Goal: Task Accomplishment & Management: Complete application form

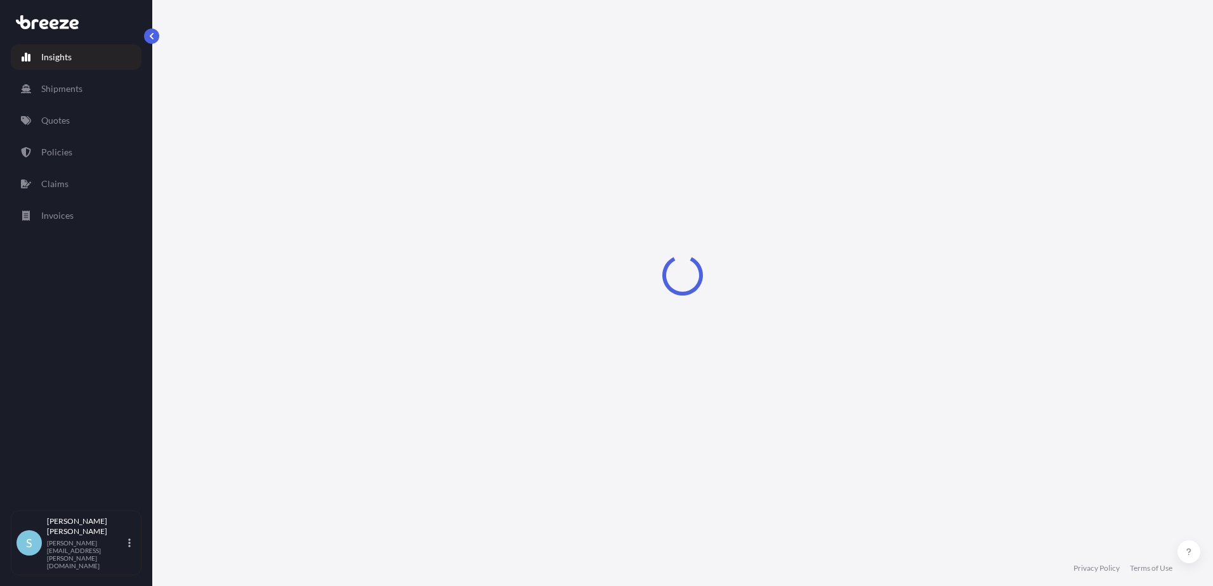
select select "2025"
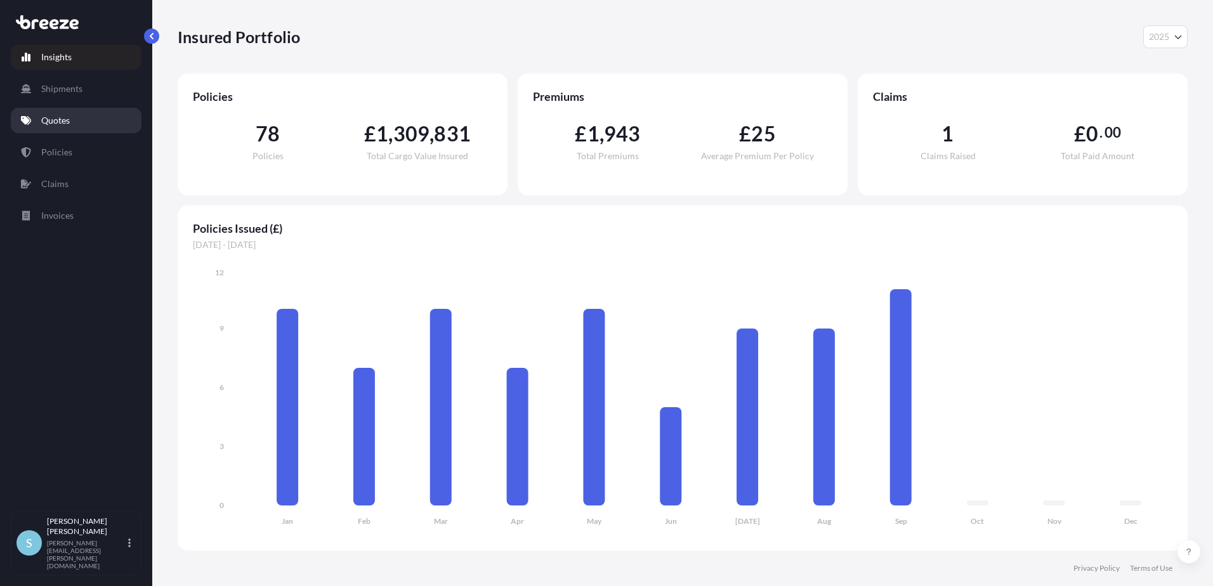
click at [55, 117] on p "Quotes" at bounding box center [55, 120] width 29 height 13
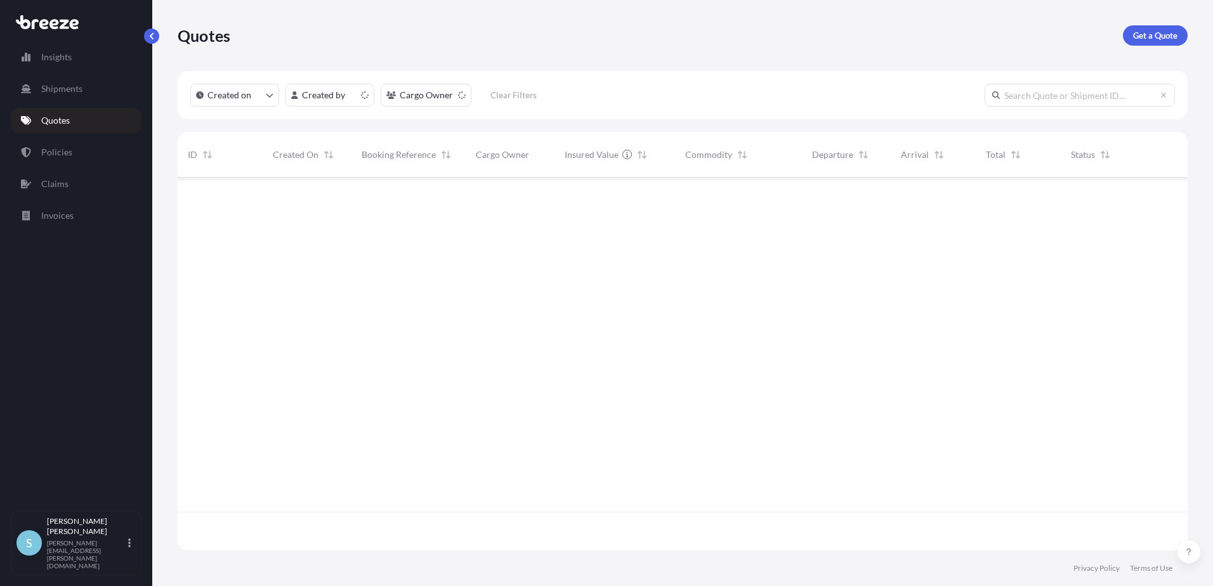
scroll to position [371, 1001]
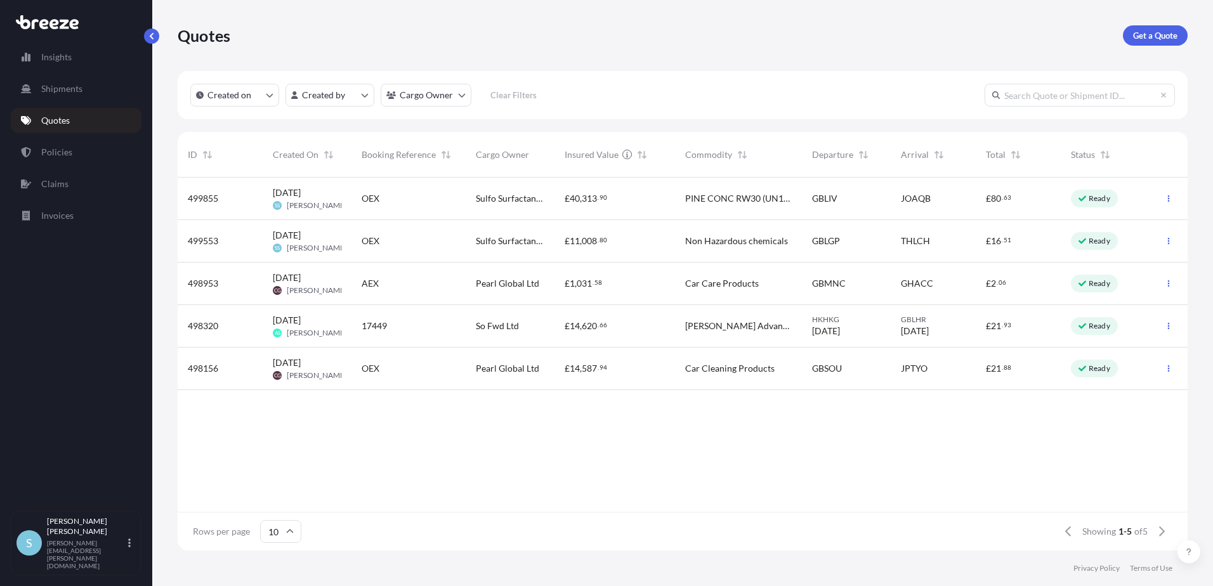
click at [192, 367] on span "498156" at bounding box center [203, 368] width 30 height 13
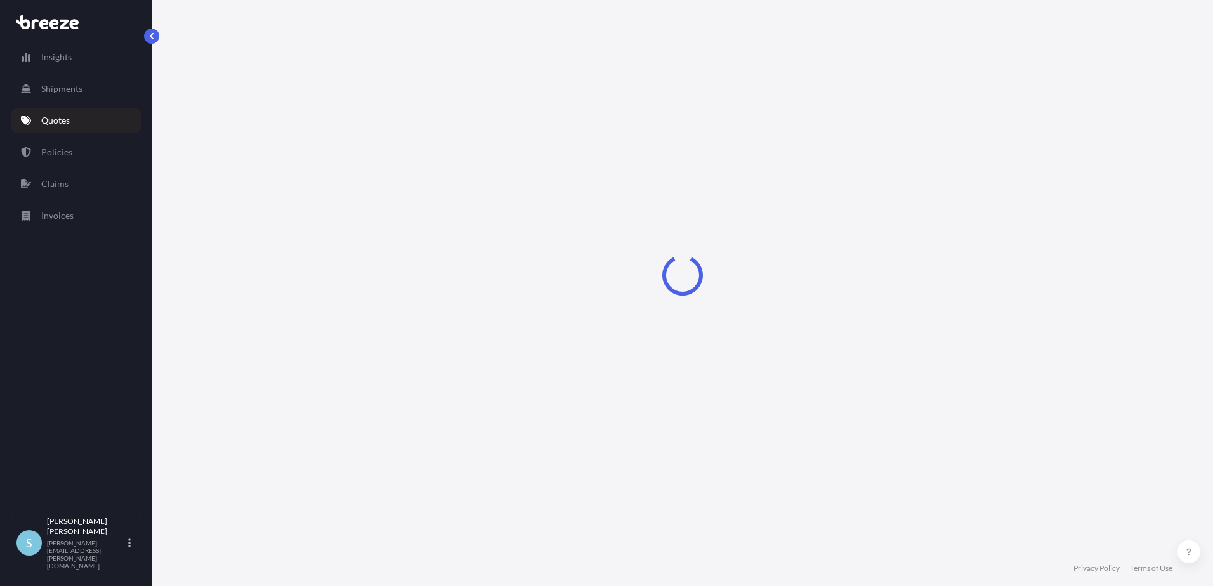
select select "Road"
select select "Sea"
select select "1"
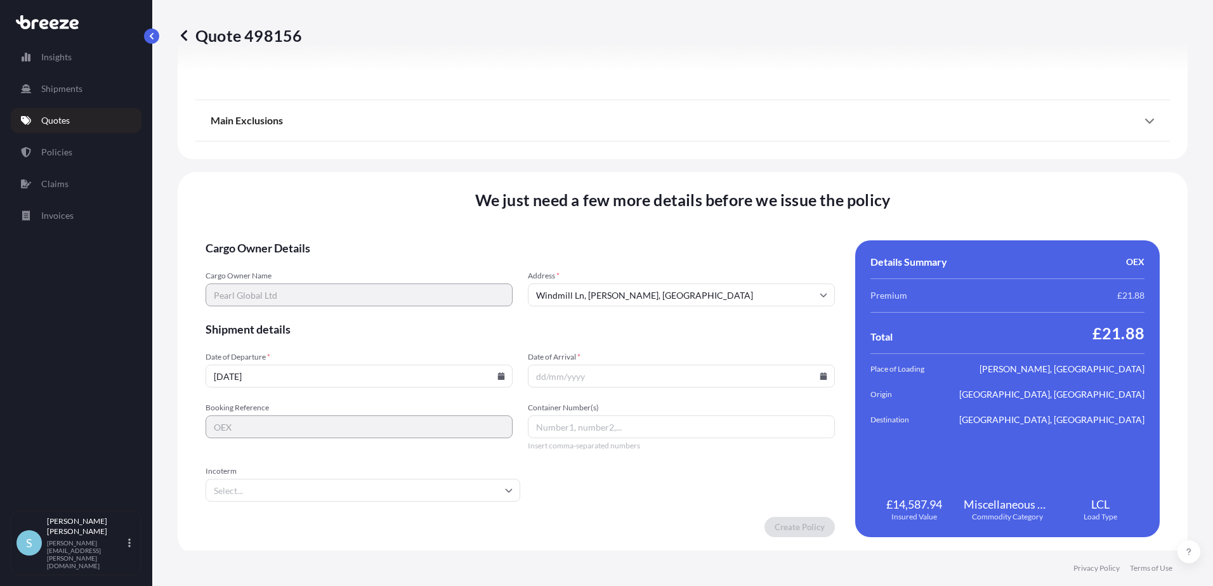
scroll to position [1529, 0]
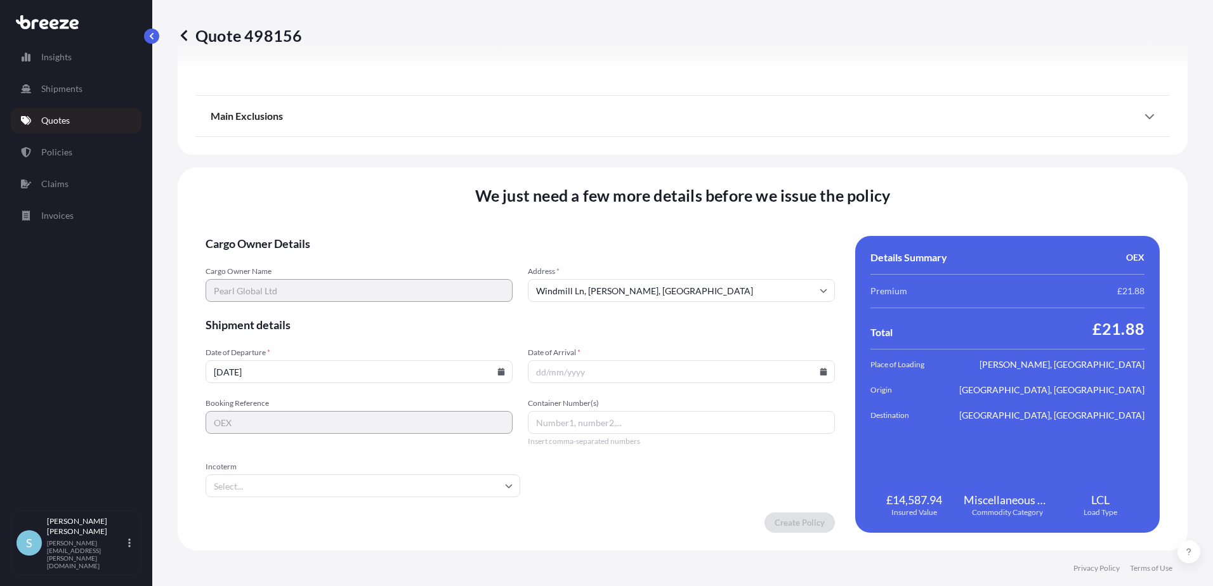
click at [277, 372] on input "[DATE]" at bounding box center [359, 371] width 307 height 23
click at [501, 367] on input "[DATE]" at bounding box center [359, 371] width 307 height 23
click at [498, 372] on icon at bounding box center [501, 372] width 7 height 8
click at [327, 287] on button "24" at bounding box center [320, 278] width 20 height 20
type input "[DATE]"
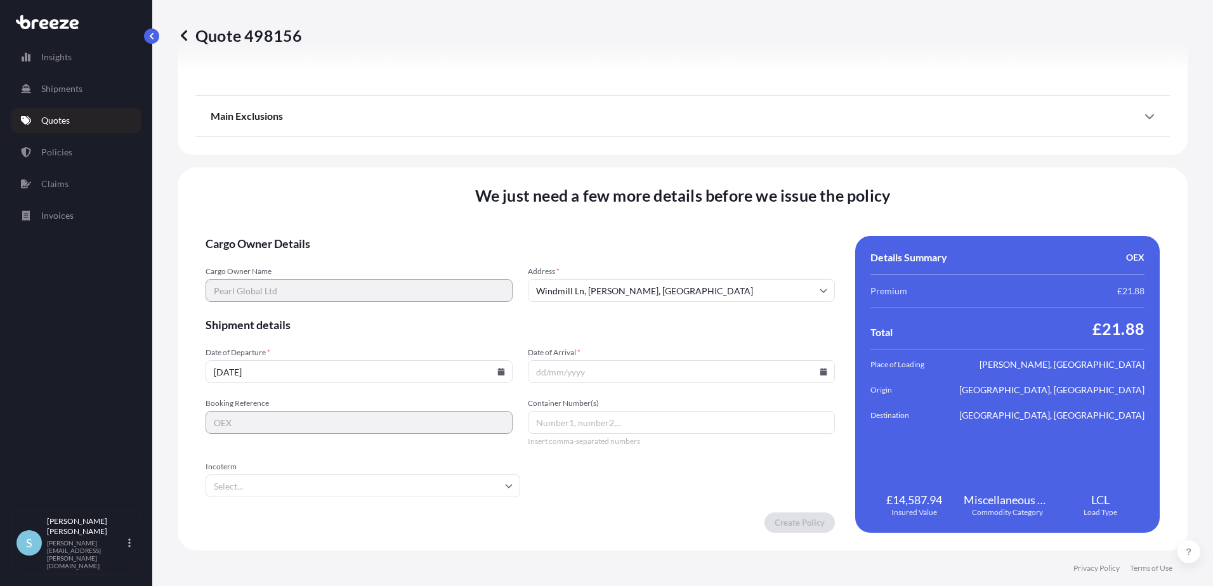
click at [579, 371] on input "Date of Arrival *" at bounding box center [681, 371] width 307 height 23
click at [820, 369] on icon at bounding box center [824, 372] width 8 height 8
click at [621, 165] on button at bounding box center [611, 175] width 20 height 20
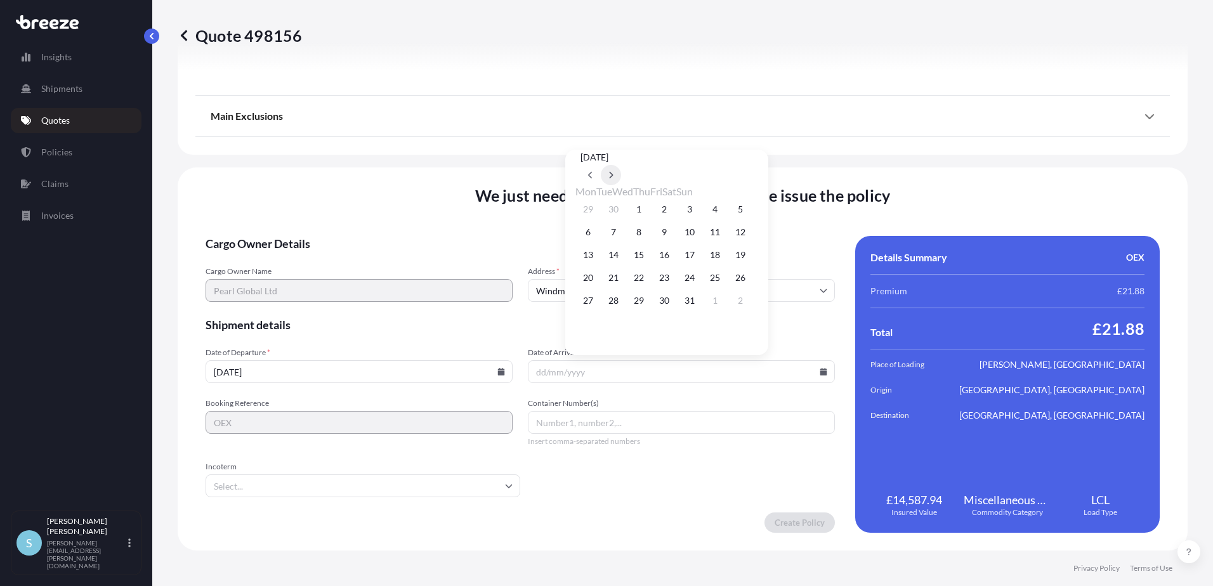
click at [621, 165] on button at bounding box center [611, 175] width 20 height 20
click at [584, 260] on button "10" at bounding box center [588, 255] width 20 height 20
type input "[DATE]"
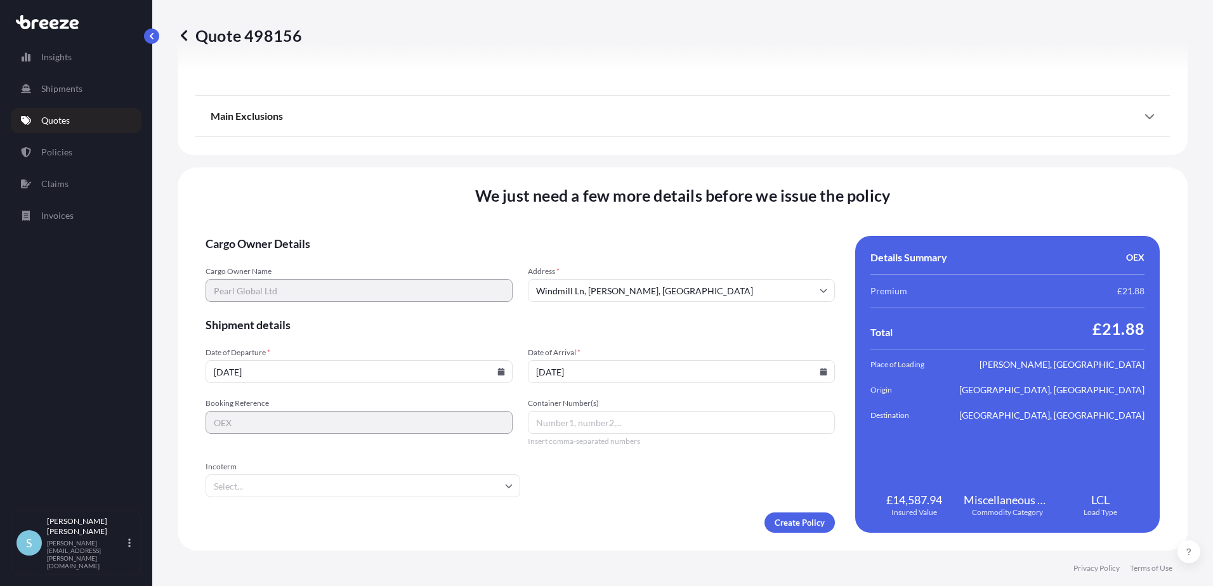
click at [598, 424] on input "Container Number(s)" at bounding box center [681, 422] width 307 height 23
paste input "ONEU7524074"
type input "ONEU7524074"
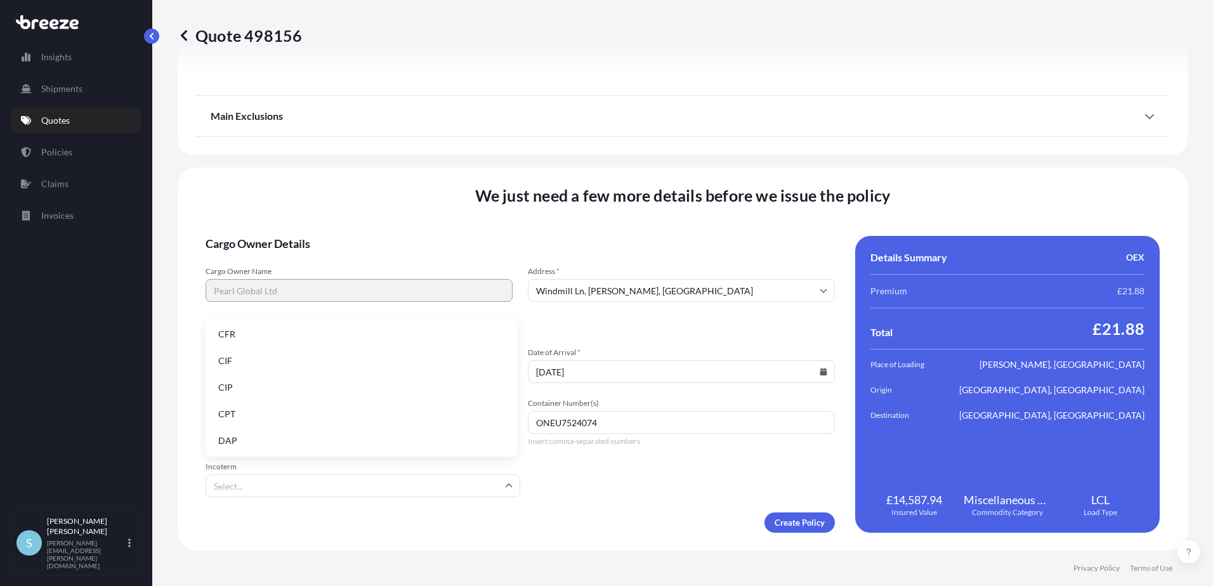
click at [428, 484] on input "Incoterm" at bounding box center [363, 486] width 315 height 23
click at [283, 360] on li "CIF" at bounding box center [361, 361] width 301 height 24
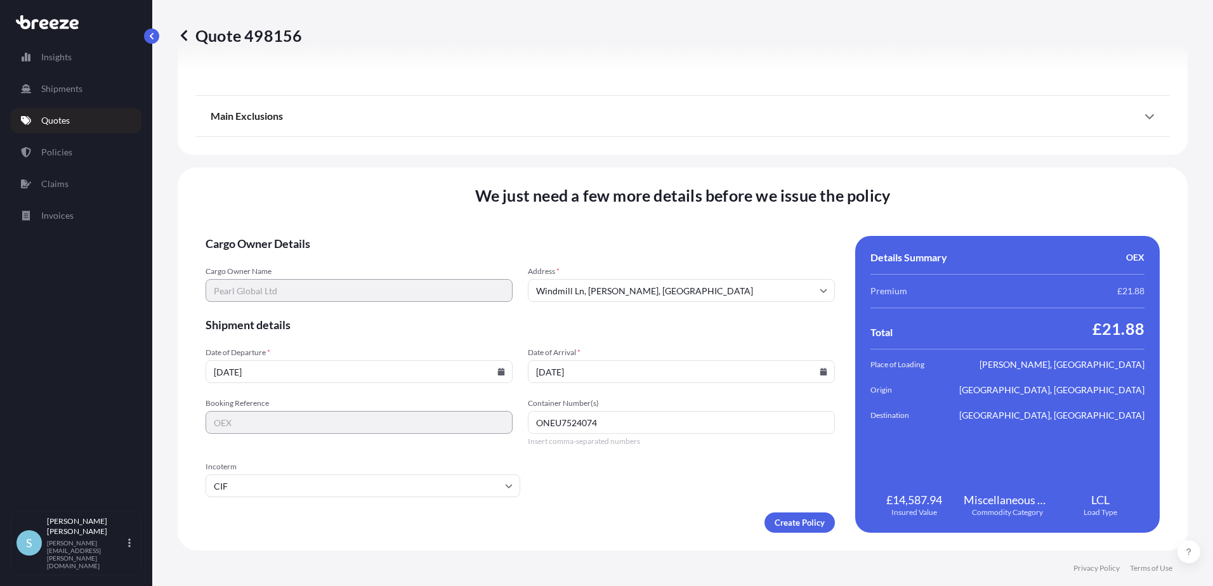
click at [662, 478] on form "Cargo Owner Details Cargo Owner Name Pearl Global Ltd Address * [GEOGRAPHIC_DAT…" at bounding box center [520, 384] width 629 height 297
click at [537, 418] on input "ONEU7524074" at bounding box center [681, 422] width 307 height 23
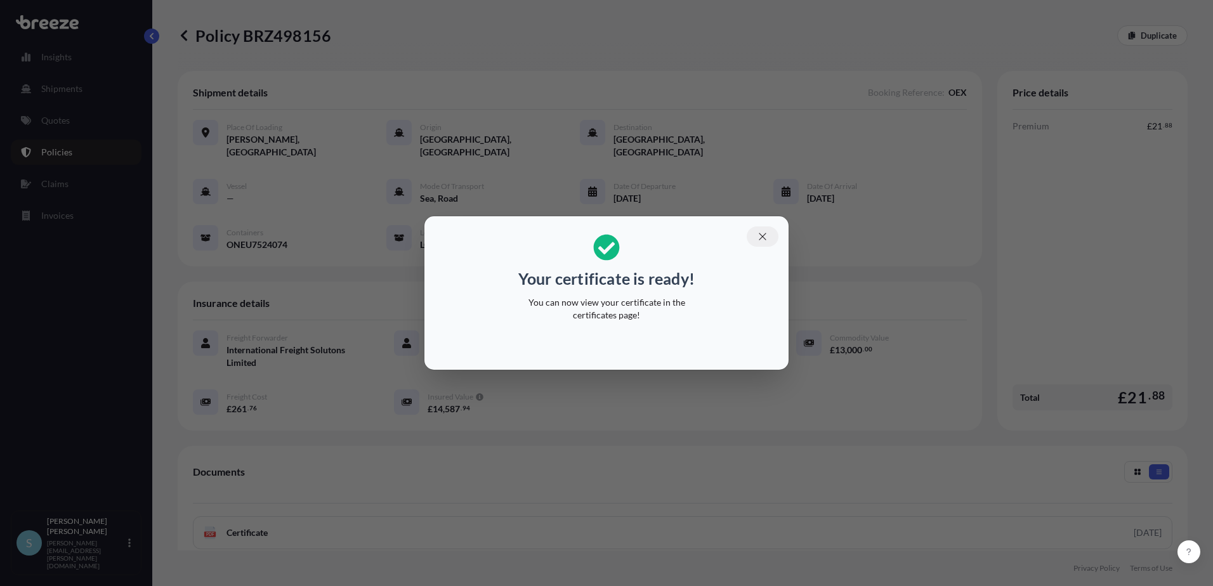
click at [758, 235] on icon "button" at bounding box center [762, 236] width 11 height 11
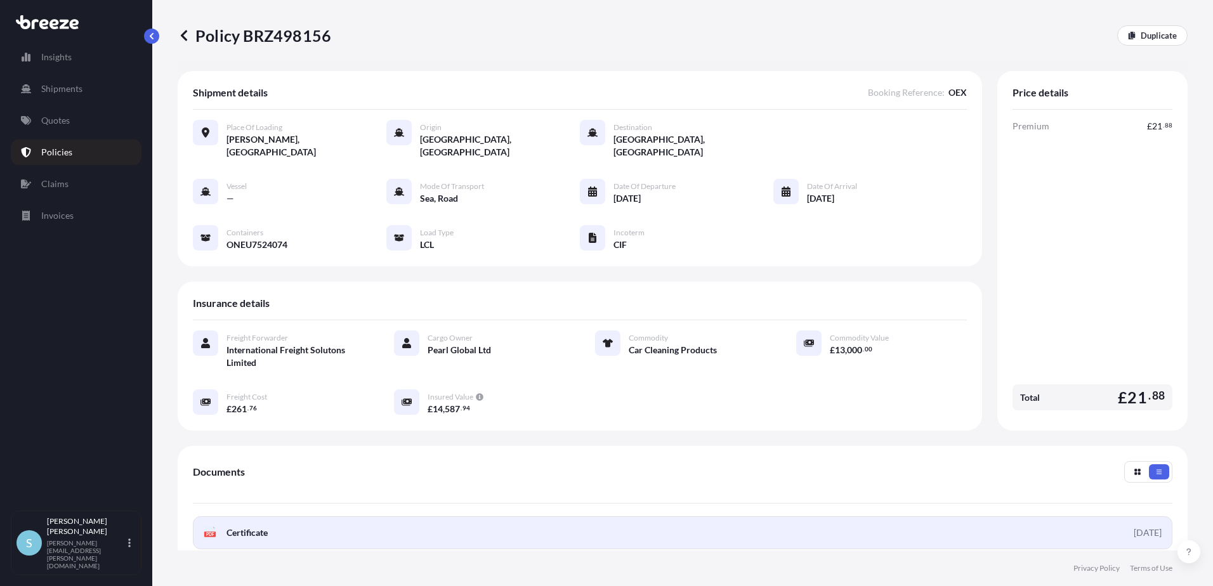
click at [251, 527] on span "Certificate" at bounding box center [247, 533] width 41 height 13
